Goal: Task Accomplishment & Management: Manage account settings

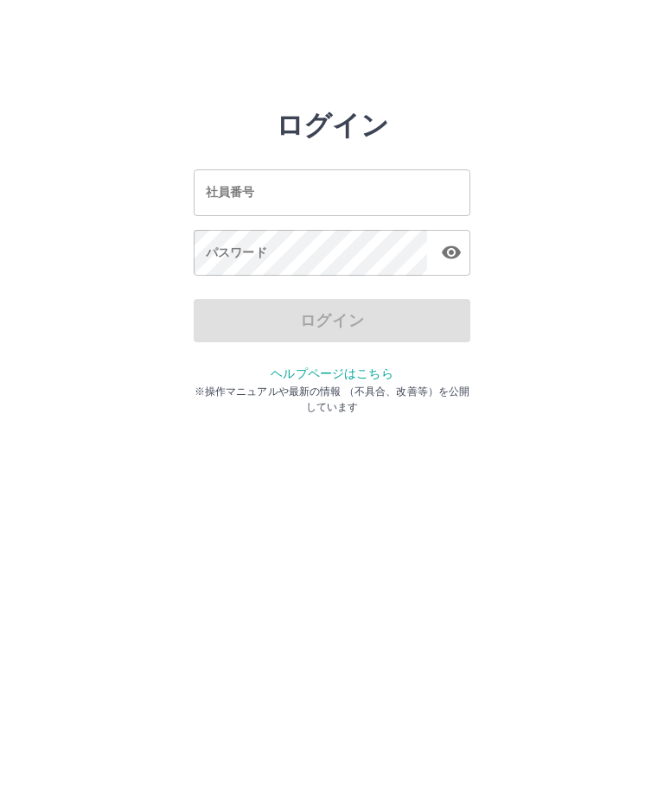
click at [238, 193] on div "社員番号 社員番号" at bounding box center [332, 192] width 276 height 46
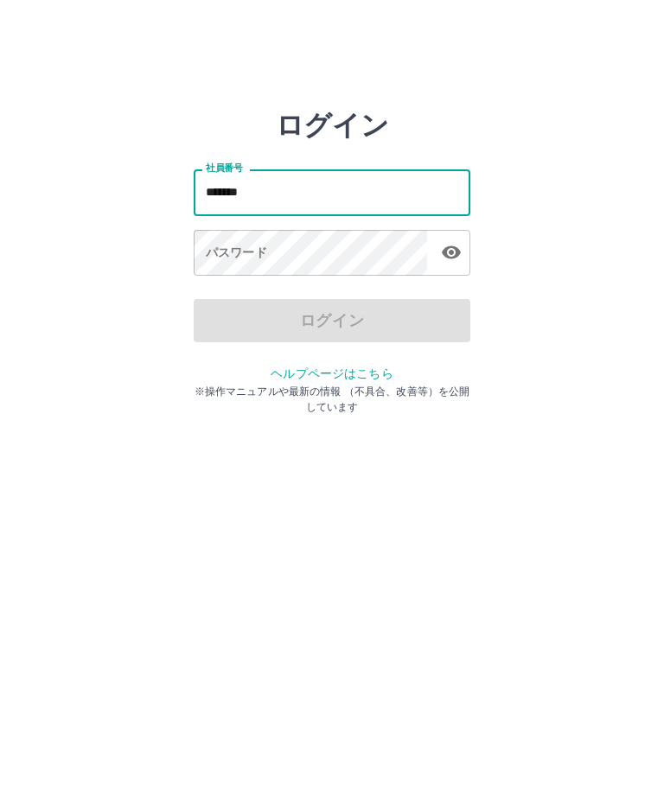
type input "*******"
click at [227, 252] on div "パスワード パスワード" at bounding box center [332, 254] width 276 height 48
click at [228, 256] on div "パスワード パスワード" at bounding box center [332, 254] width 276 height 48
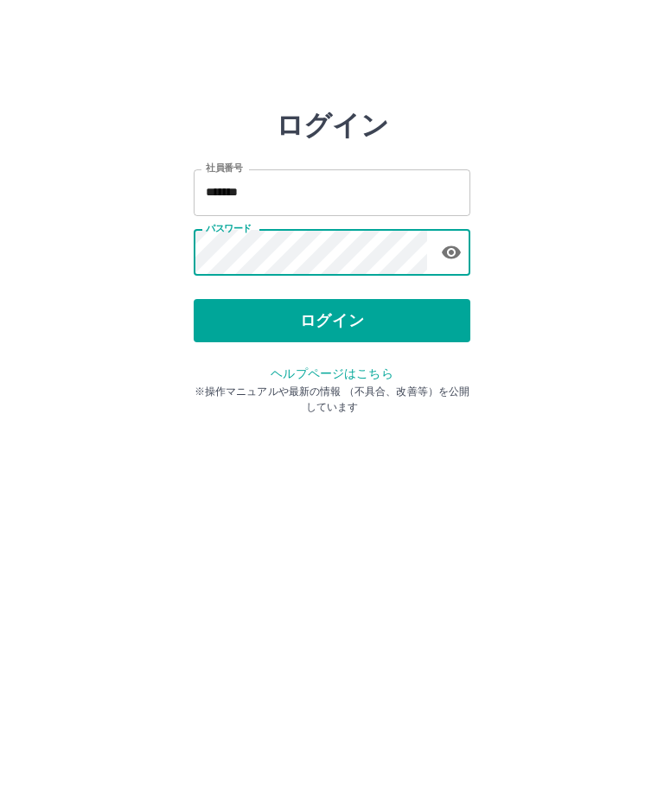
click at [353, 325] on button "ログイン" at bounding box center [332, 320] width 276 height 43
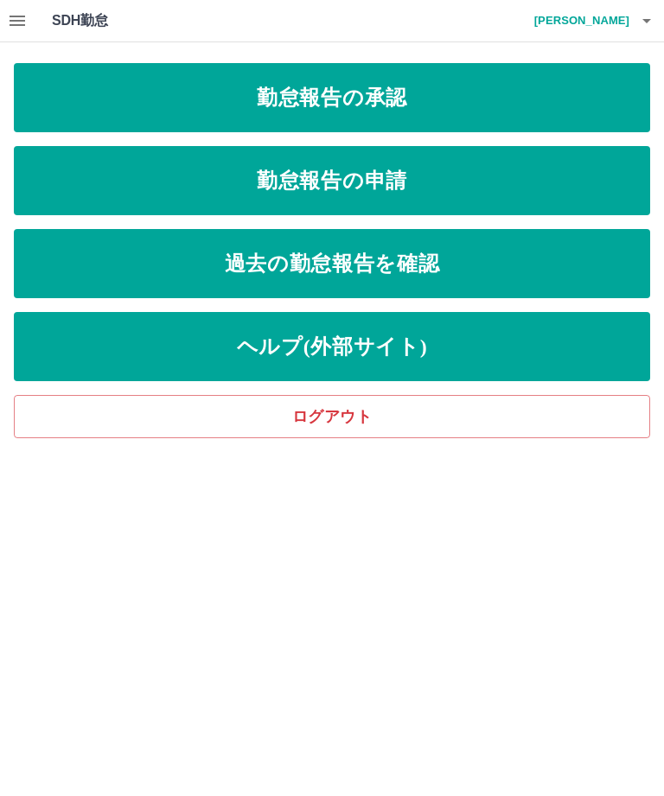
click at [404, 106] on link "勤怠報告の承認" at bounding box center [332, 97] width 636 height 69
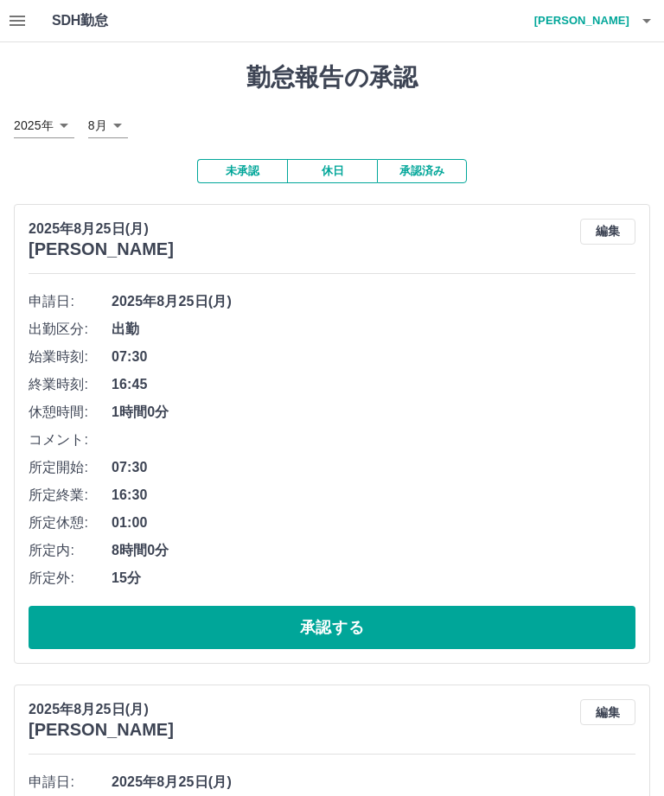
click at [350, 636] on button "承認する" at bounding box center [332, 627] width 607 height 43
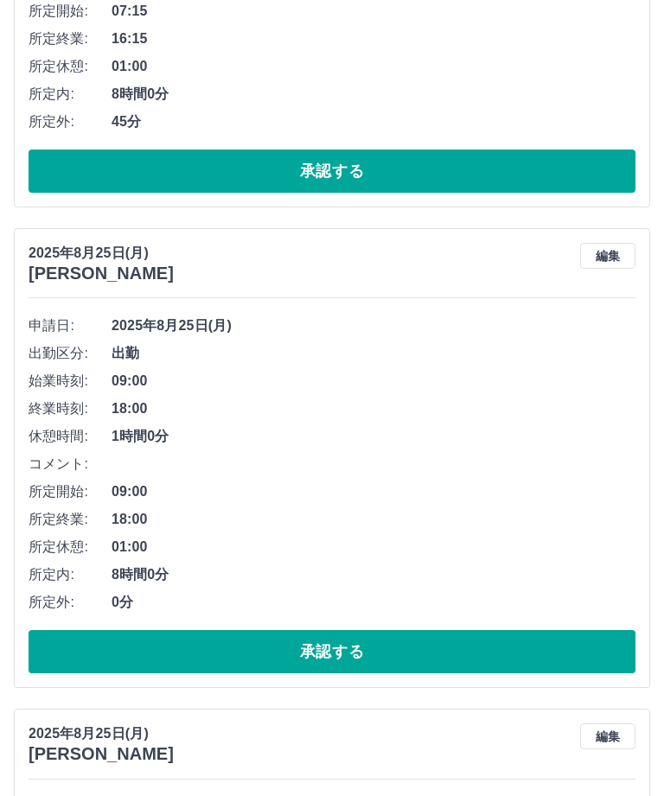
scroll to position [456, 0]
click at [371, 656] on button "承認する" at bounding box center [332, 651] width 607 height 43
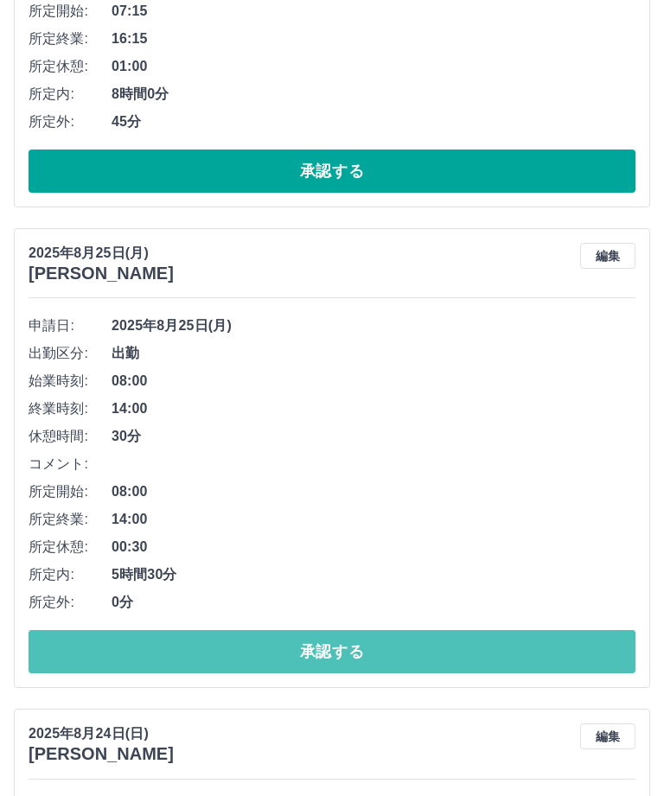
click at [363, 654] on button "承認する" at bounding box center [332, 651] width 607 height 43
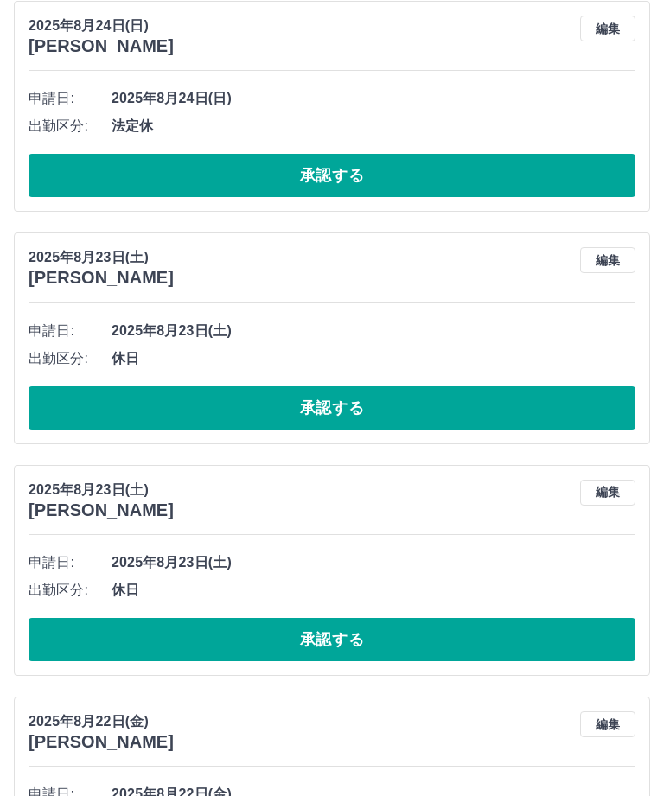
scroll to position [683, 0]
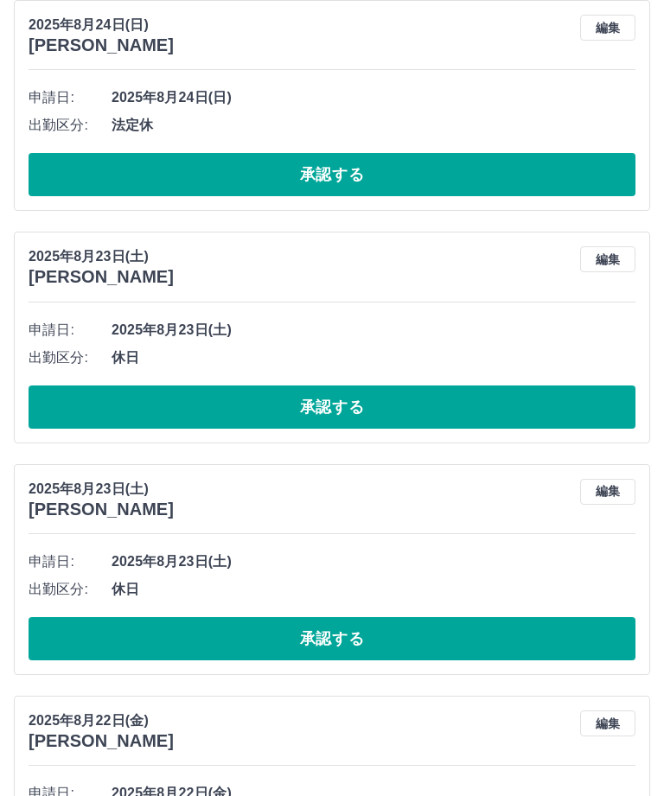
click at [366, 410] on button "承認する" at bounding box center [332, 407] width 607 height 43
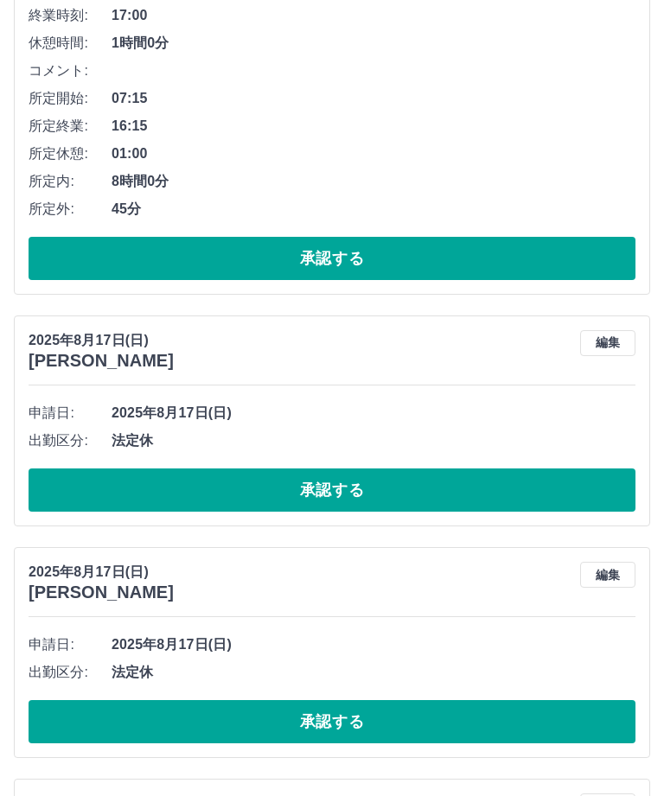
scroll to position [2275, 0]
click at [363, 487] on button "承認する" at bounding box center [332, 489] width 607 height 43
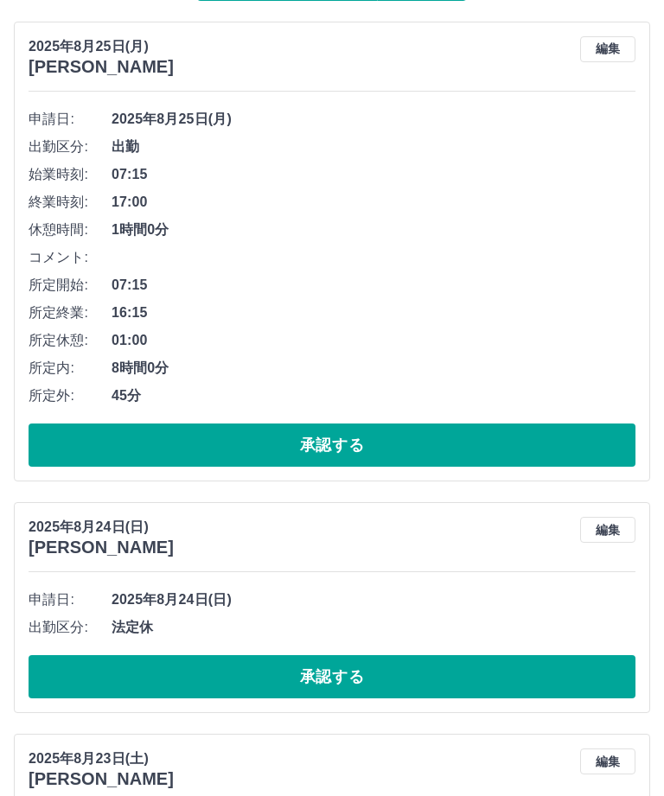
scroll to position [0, 0]
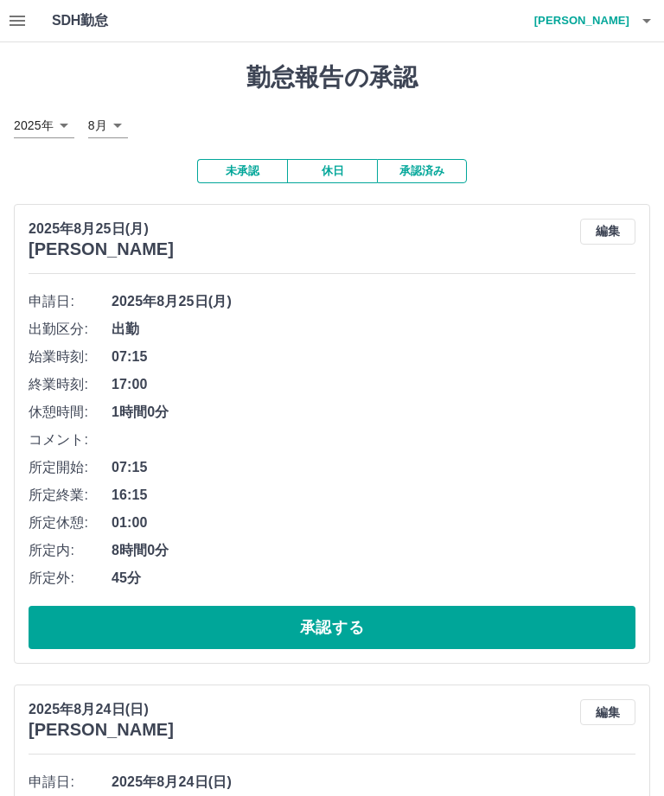
click at [626, 29] on h4 "[PERSON_NAME]" at bounding box center [577, 20] width 104 height 41
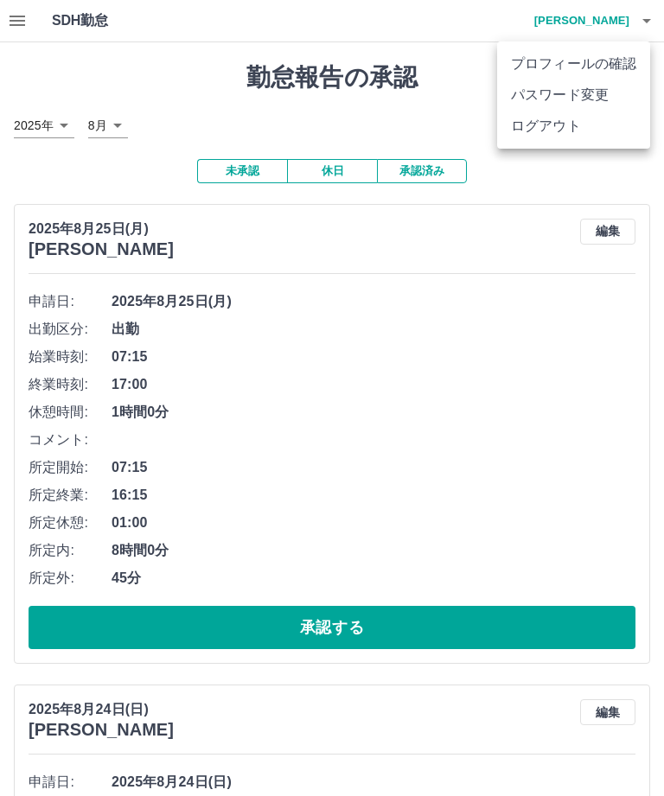
click at [584, 127] on li "ログアウト" at bounding box center [573, 126] width 153 height 31
